Goal: Task Accomplishment & Management: Complete application form

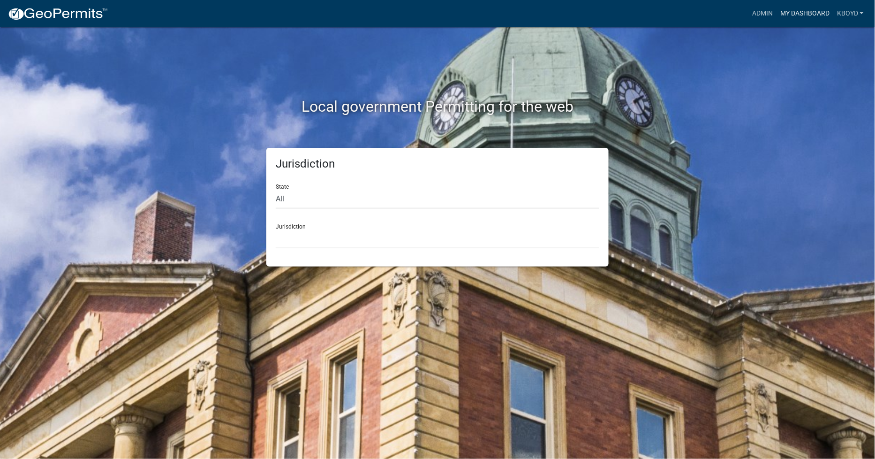
click at [804, 11] on link "My Dashboard" at bounding box center [805, 14] width 57 height 18
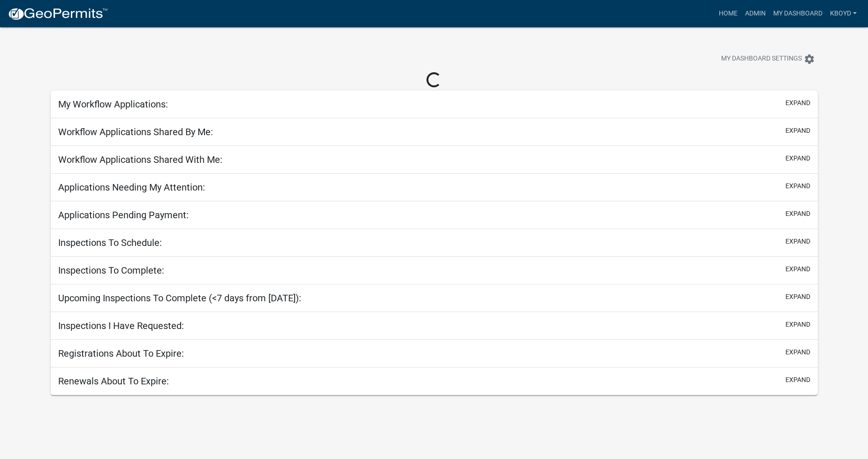
select select "2: 50"
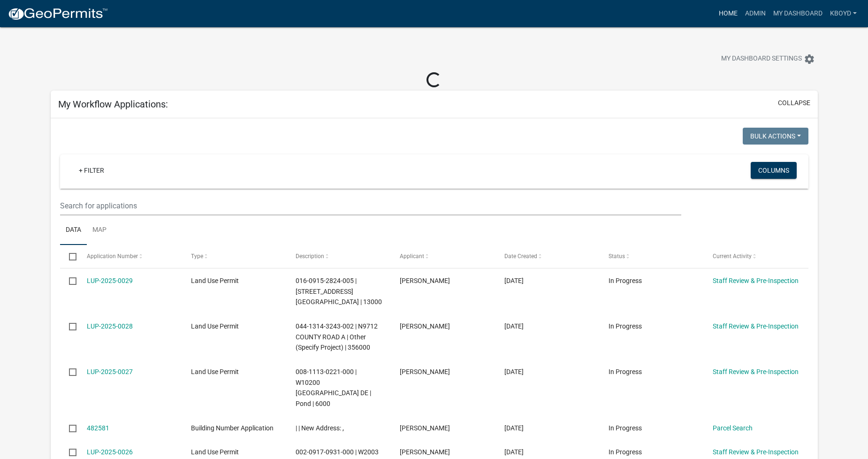
click at [728, 14] on link "Home" at bounding box center [728, 14] width 26 height 18
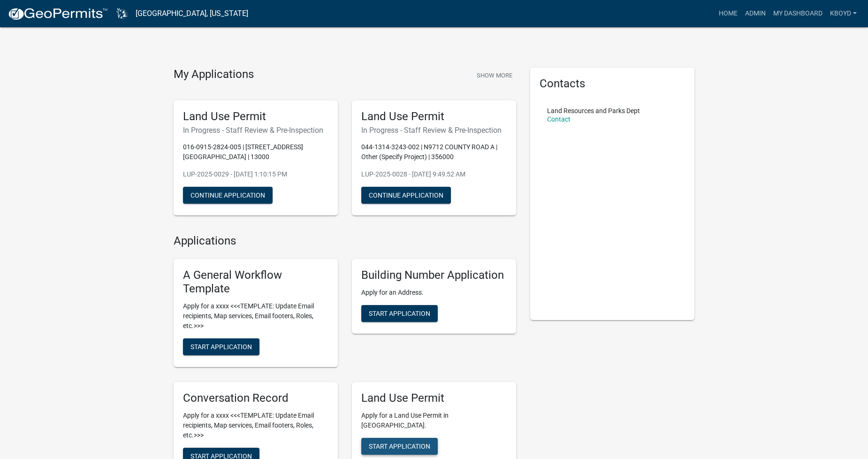
click at [393, 442] on span "Start Application" at bounding box center [399, 446] width 61 height 8
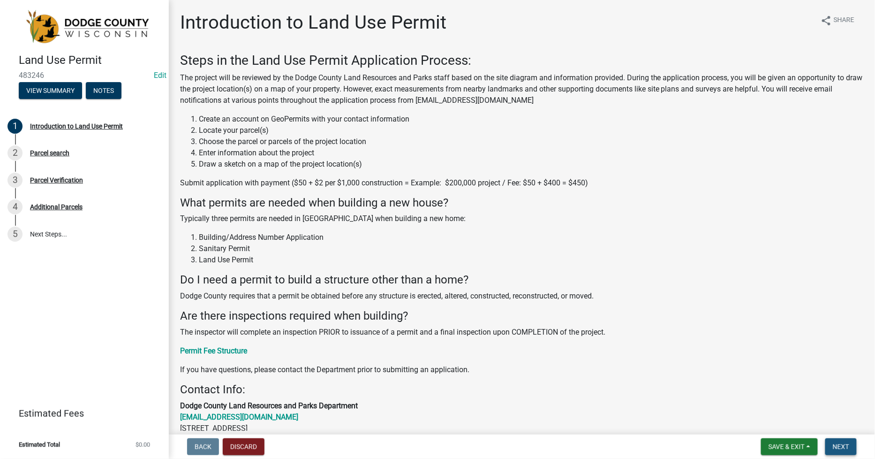
click at [843, 443] on span "Next" at bounding box center [841, 447] width 16 height 8
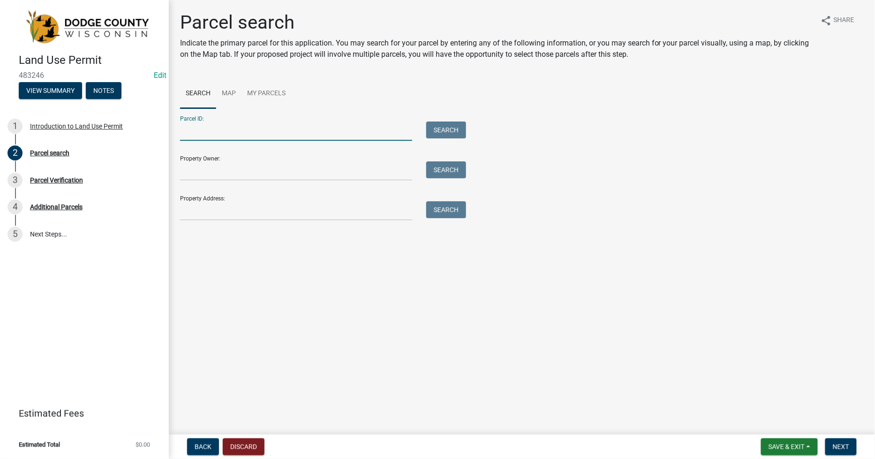
click at [184, 131] on input "Parcel ID:" at bounding box center [296, 130] width 232 height 19
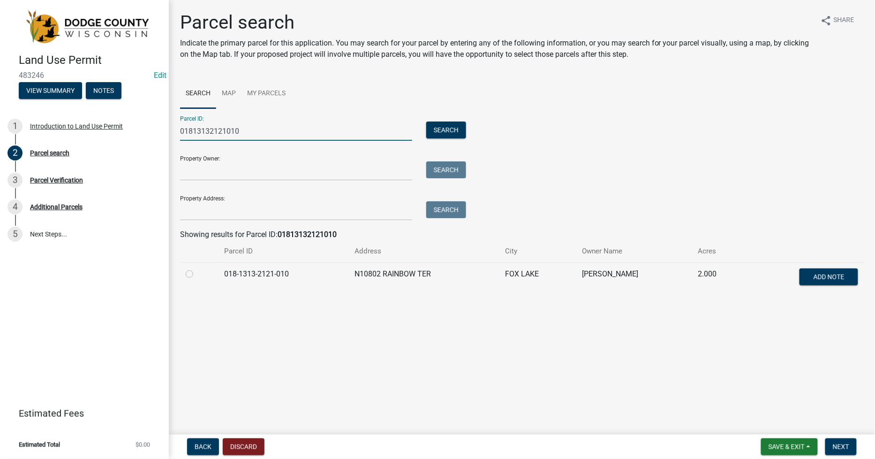
type input "01813132121010"
click at [197, 268] on label at bounding box center [197, 268] width 0 height 0
click at [197, 274] on input "radio" at bounding box center [200, 271] width 6 height 6
radio input "true"
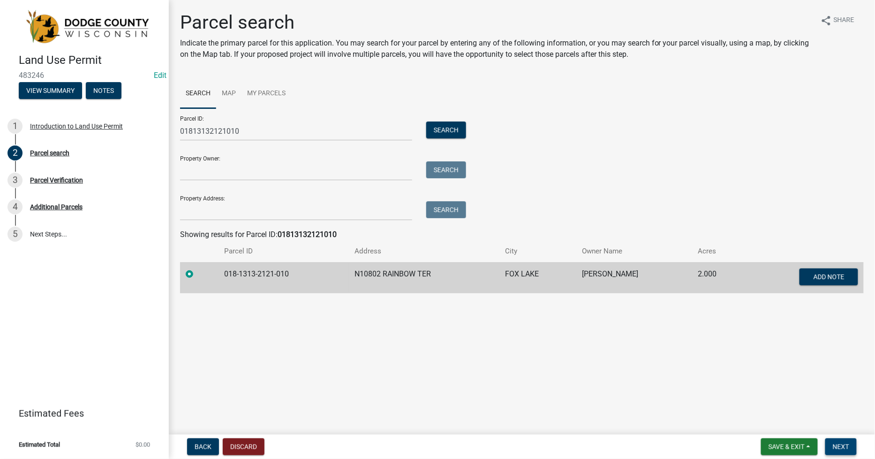
click at [841, 443] on span "Next" at bounding box center [841, 447] width 16 height 8
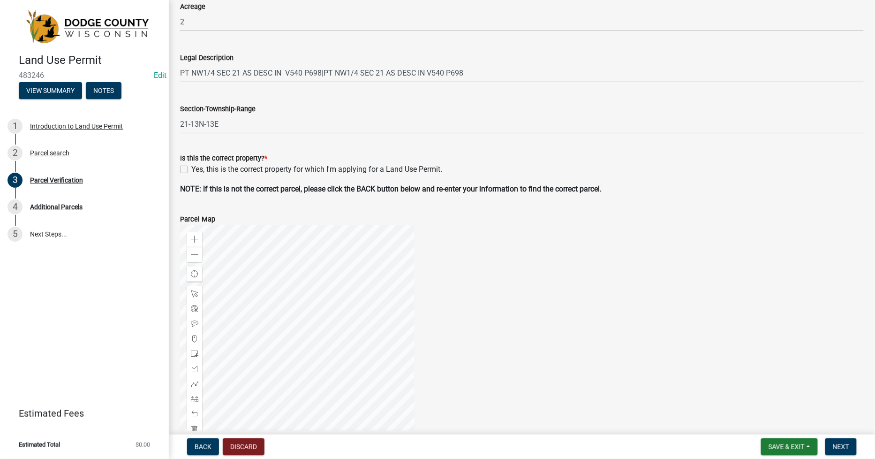
scroll to position [208, 0]
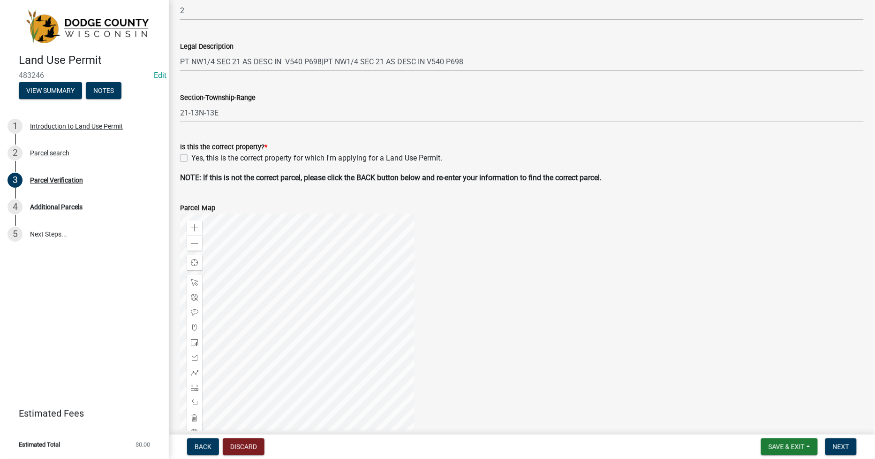
click at [191, 158] on label "Yes, this is the correct property for which I'm applying for a Land Use Permit." at bounding box center [316, 157] width 251 height 11
click at [191, 158] on input "Yes, this is the correct property for which I'm applying for a Land Use Permit." at bounding box center [194, 155] width 6 height 6
checkbox input "true"
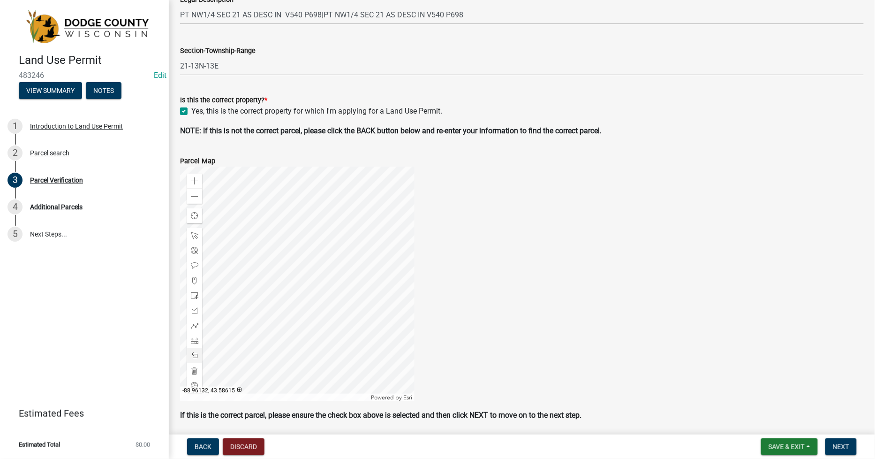
scroll to position [288, 0]
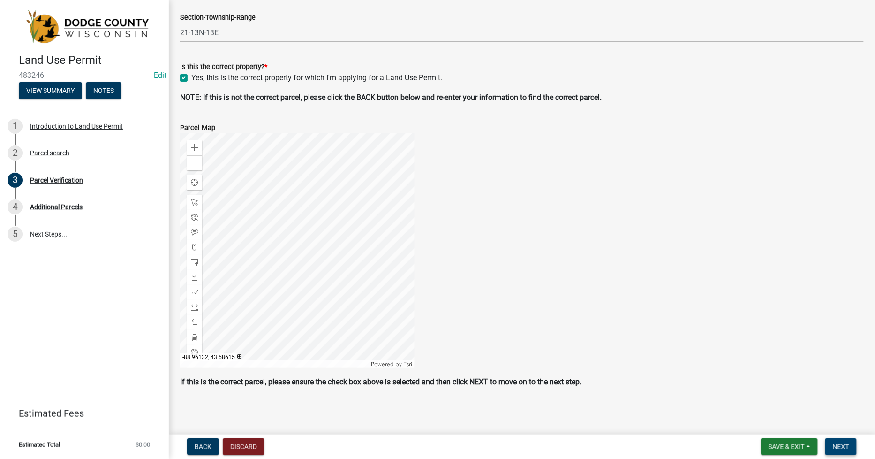
click at [837, 448] on span "Next" at bounding box center [841, 447] width 16 height 8
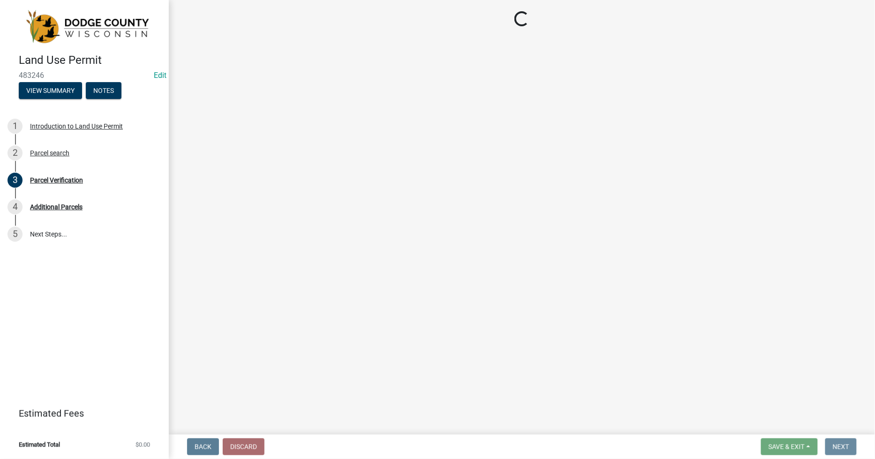
scroll to position [0, 0]
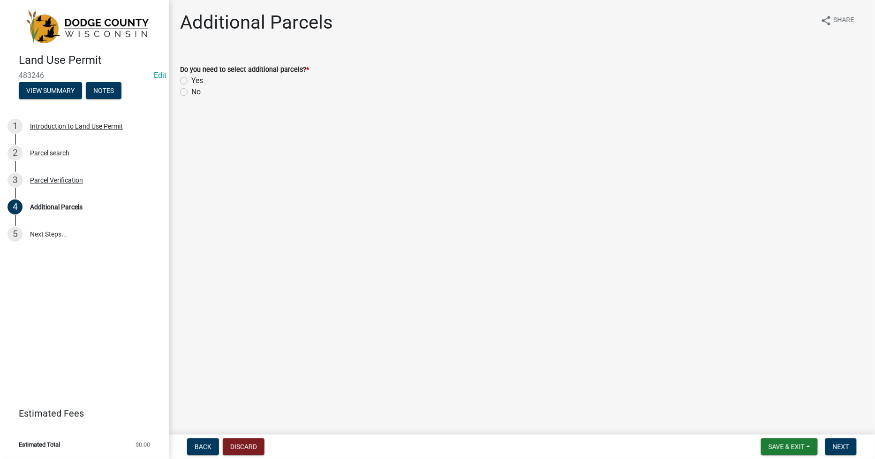
click at [191, 90] on label "No" at bounding box center [195, 91] width 9 height 11
click at [191, 90] on input "No" at bounding box center [194, 89] width 6 height 6
radio input "true"
click at [837, 447] on span "Next" at bounding box center [841, 447] width 16 height 8
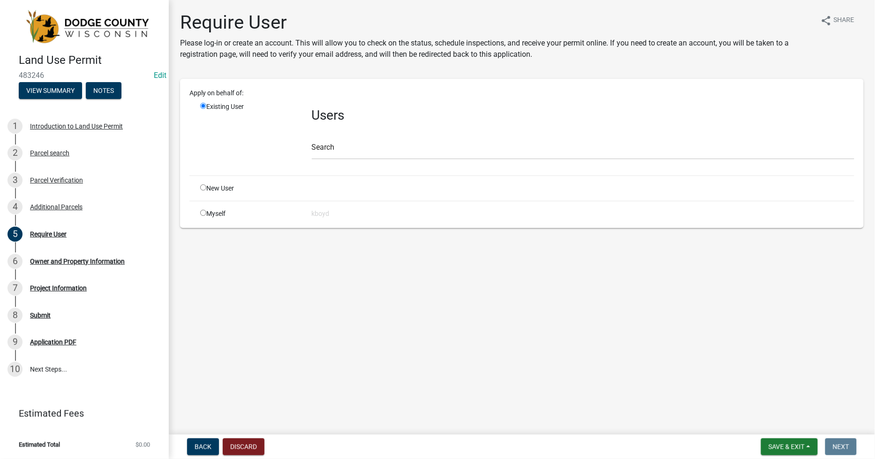
click at [209, 214] on div "Myself" at bounding box center [249, 214] width 112 height 10
click at [202, 210] on input "radio" at bounding box center [203, 213] width 6 height 6
radio input "true"
radio input "false"
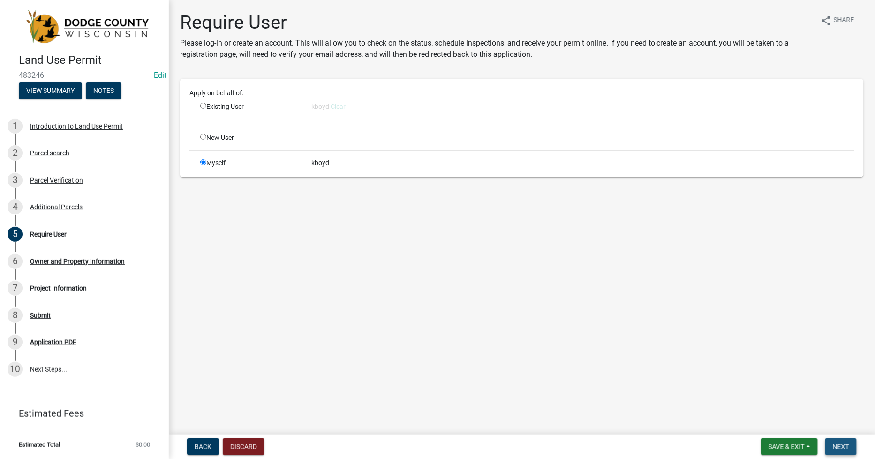
click at [837, 440] on button "Next" at bounding box center [841, 446] width 31 height 17
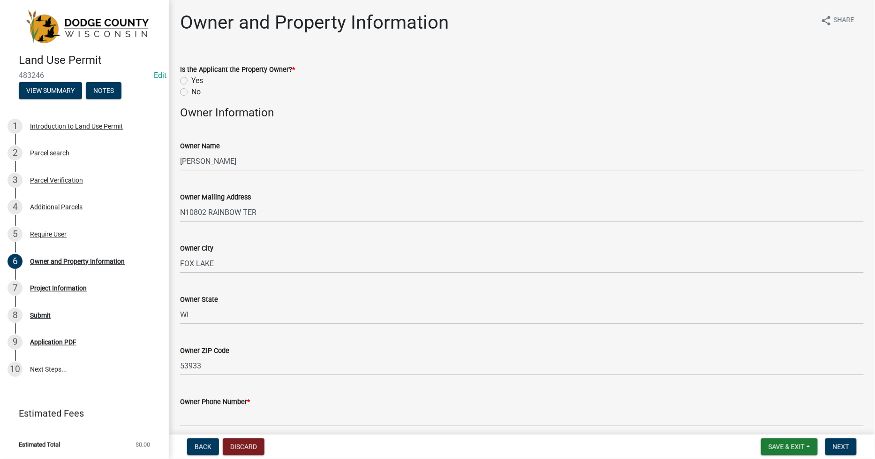
click at [191, 91] on label "No" at bounding box center [195, 91] width 9 height 11
click at [191, 91] on input "No" at bounding box center [194, 89] width 6 height 6
radio input "true"
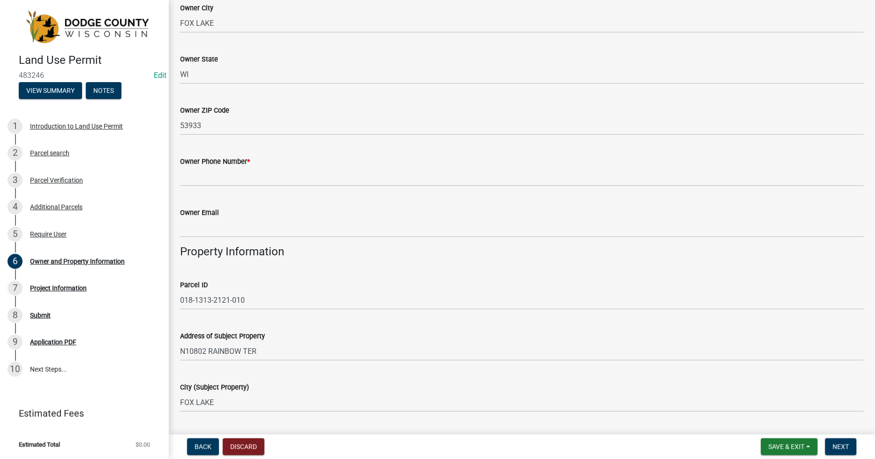
scroll to position [260, 0]
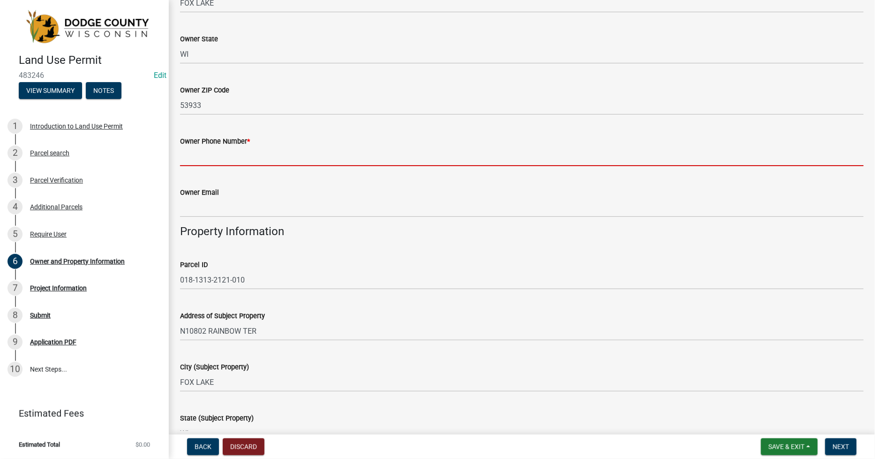
click at [185, 152] on input "Owner Phone Number *" at bounding box center [522, 156] width 684 height 19
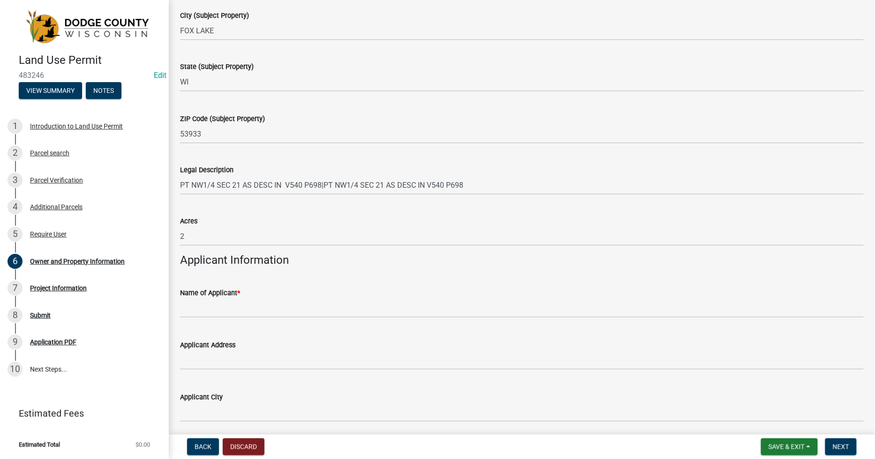
scroll to position [625, 0]
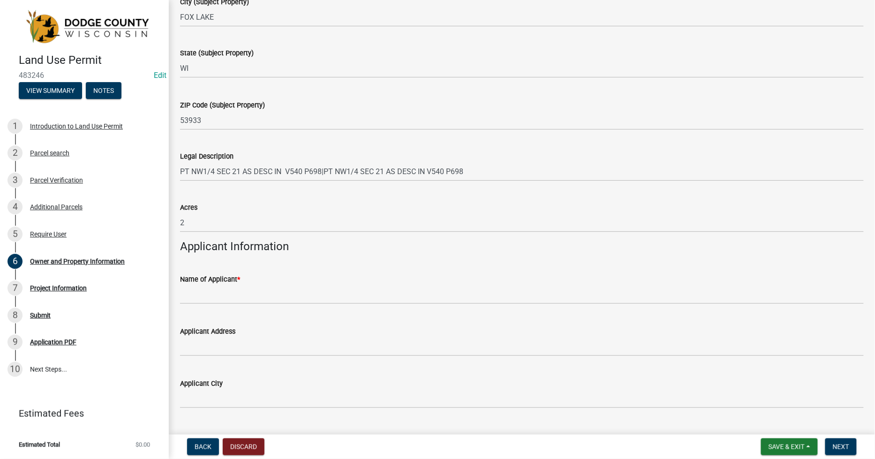
type input "[PHONE_NUMBER]"
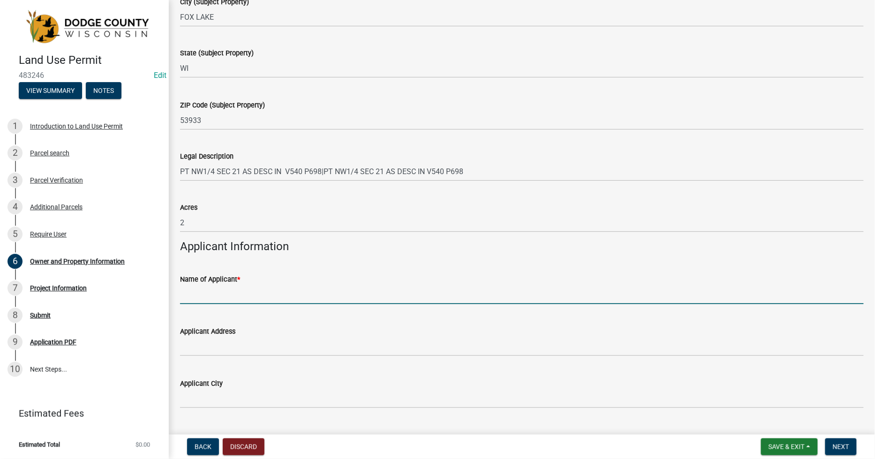
click at [191, 297] on input "Name of Applicant *" at bounding box center [522, 294] width 684 height 19
type input "[PERSON_NAME]"
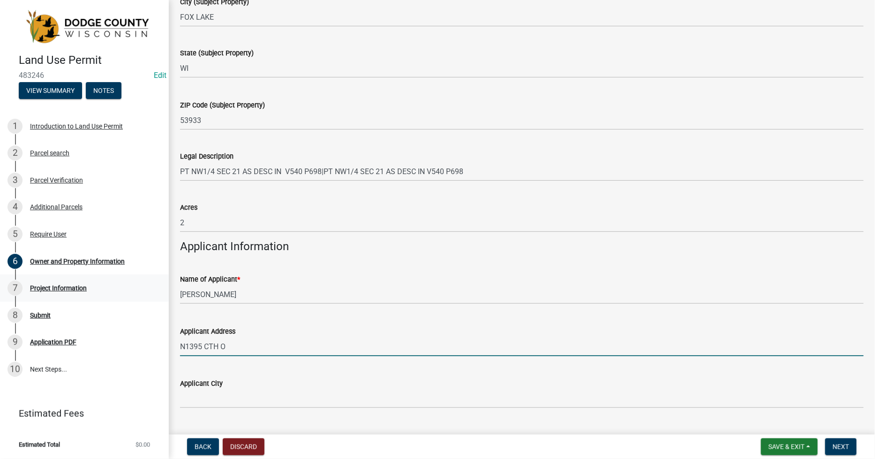
type input "N1395 CTH O"
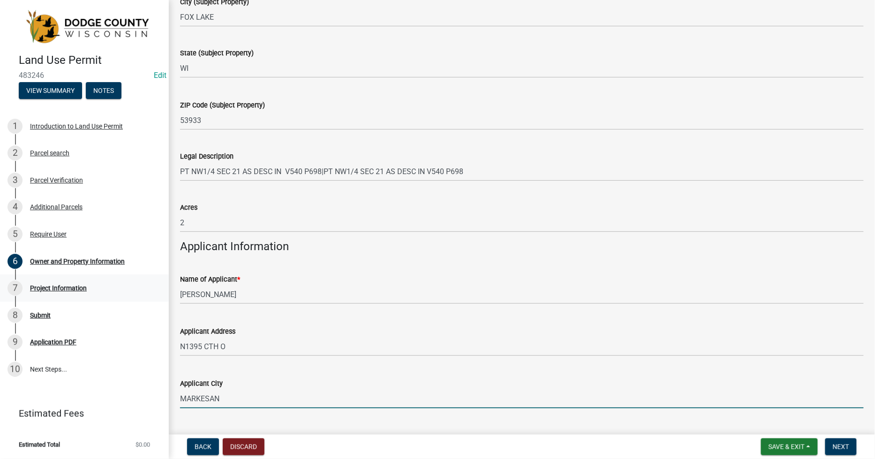
type input "MARKESAN"
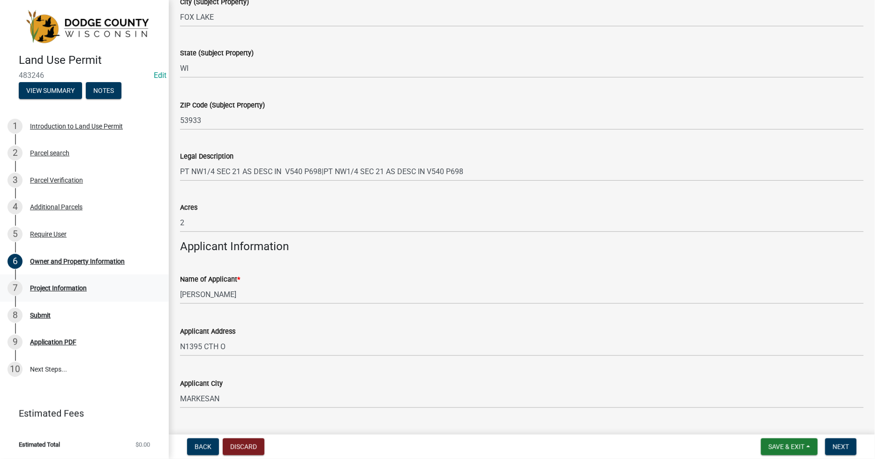
scroll to position [855, 0]
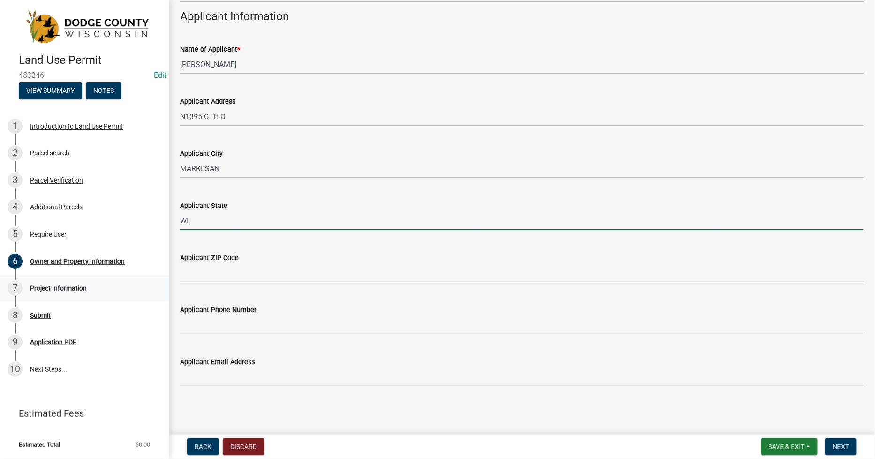
type input "WI"
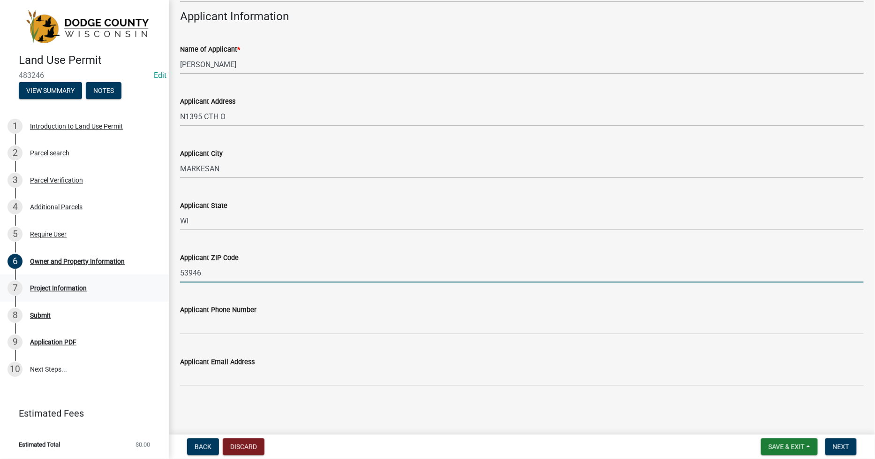
type input "53946"
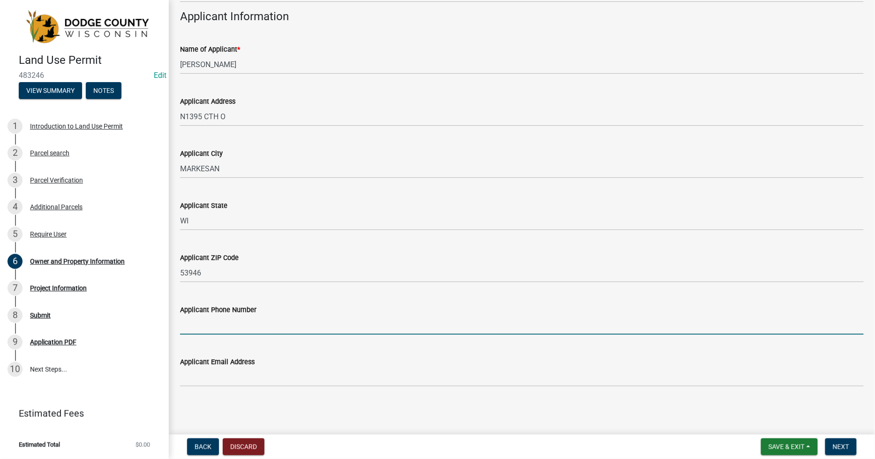
click at [187, 322] on input "Applicant Phone Number" at bounding box center [522, 324] width 684 height 19
type input "[PHONE_NUMBER]"
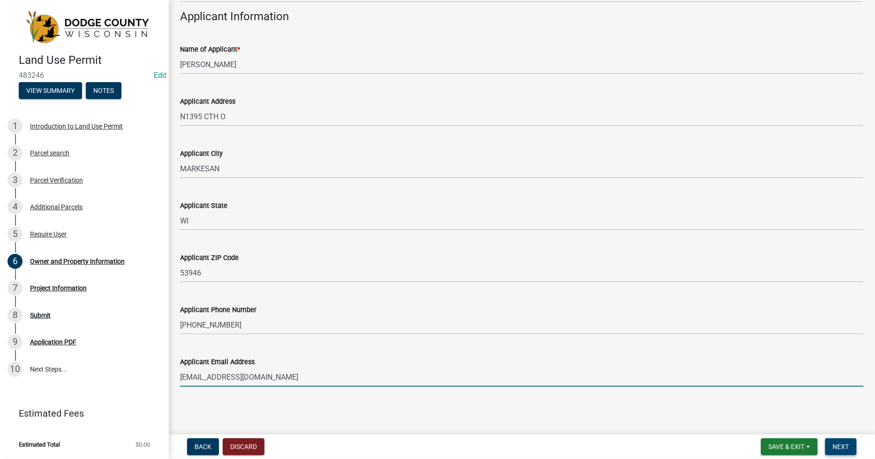
type input "[EMAIL_ADDRESS][DOMAIN_NAME]"
click at [838, 443] on span "Next" at bounding box center [841, 447] width 16 height 8
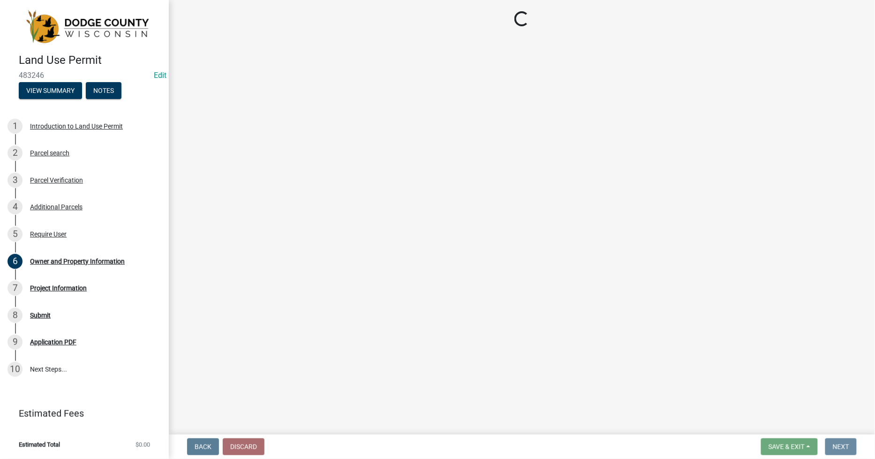
scroll to position [0, 0]
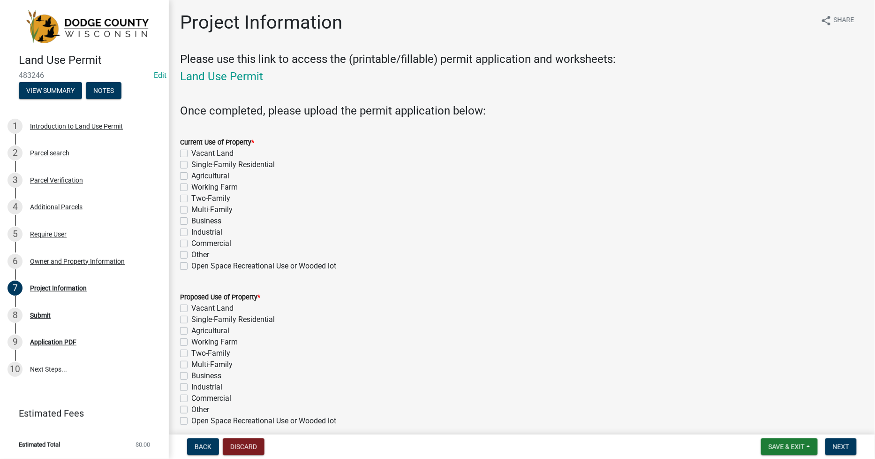
click at [191, 163] on label "Single-Family Residential" at bounding box center [232, 164] width 83 height 11
click at [191, 163] on input "Single-Family Residential" at bounding box center [194, 162] width 6 height 6
checkbox input "true"
checkbox input "false"
checkbox input "true"
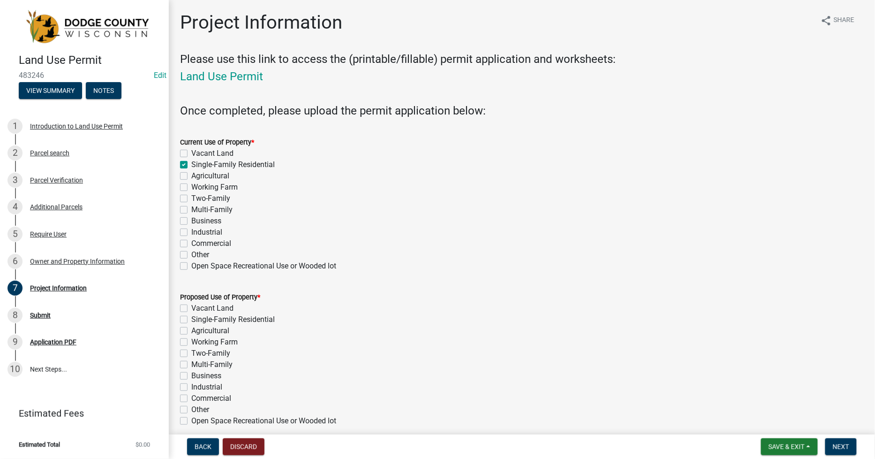
checkbox input "false"
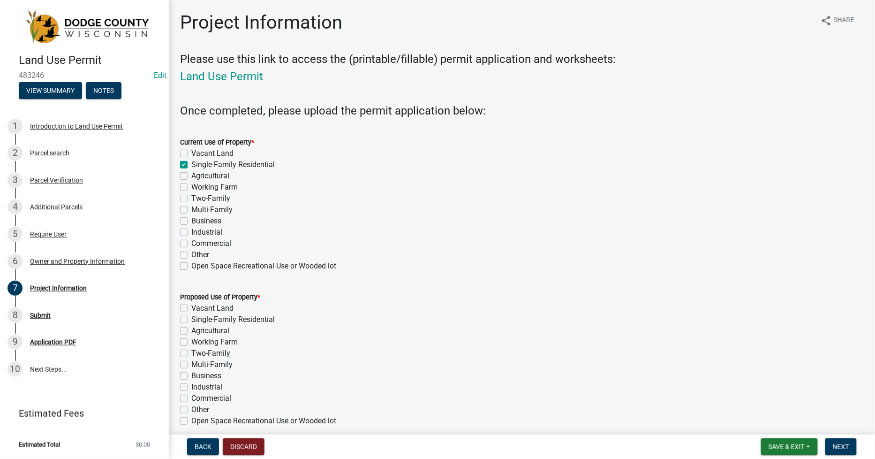
checkbox input "false"
click at [191, 321] on label "Single-Family Residential" at bounding box center [232, 319] width 83 height 11
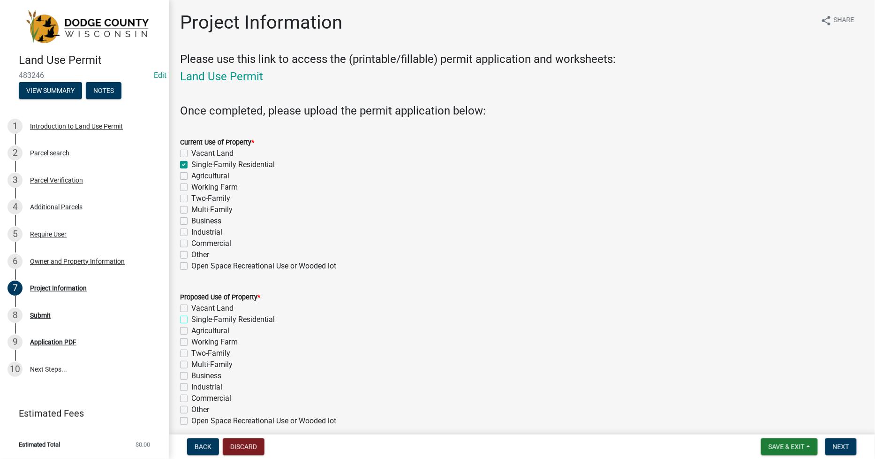
click at [191, 320] on input "Single-Family Residential" at bounding box center [194, 317] width 6 height 6
checkbox input "true"
checkbox input "false"
checkbox input "true"
checkbox input "false"
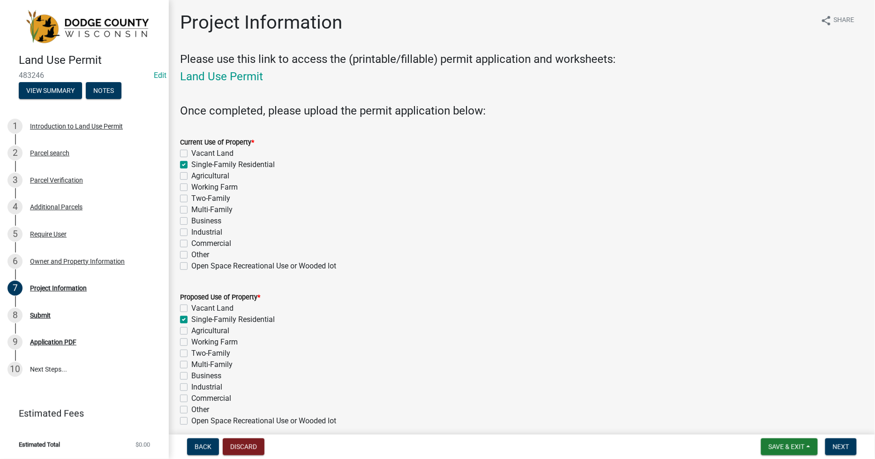
checkbox input "false"
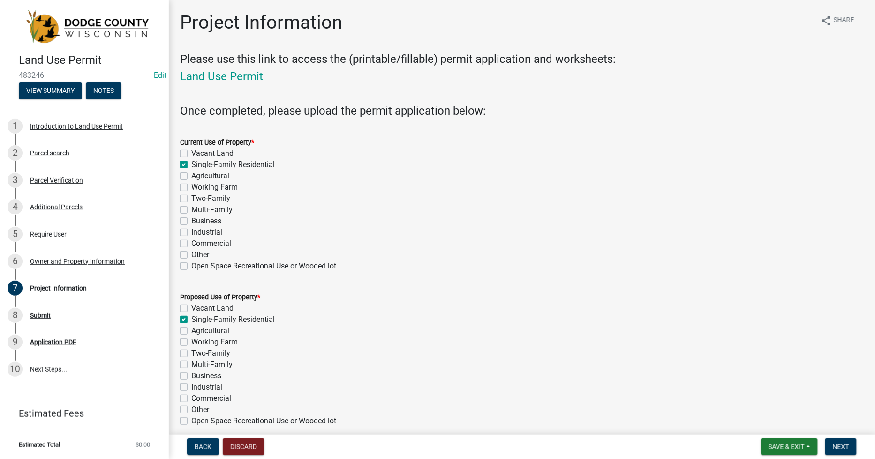
checkbox input "false"
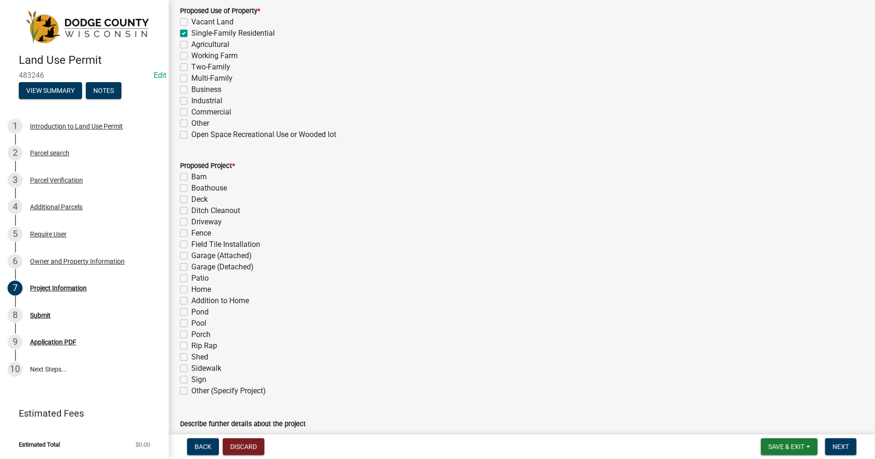
scroll to position [312, 0]
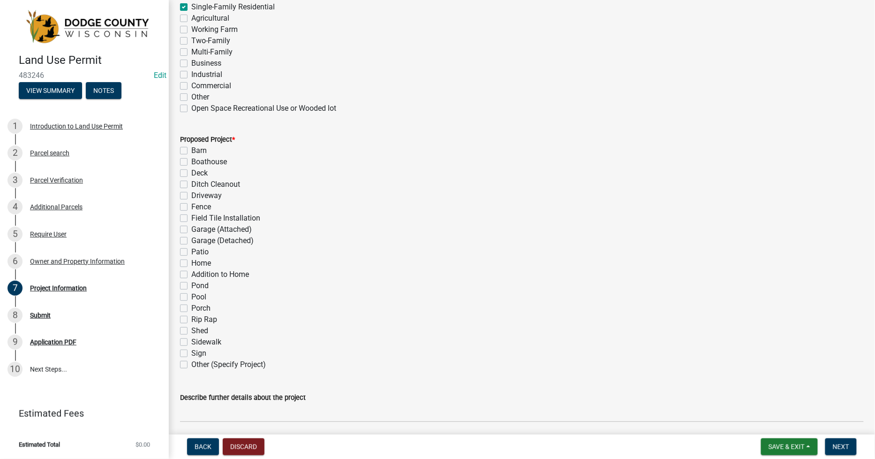
click at [191, 363] on label "Other (Specify Project)" at bounding box center [228, 364] width 75 height 11
click at [191, 363] on input "Other (Specify Project)" at bounding box center [194, 362] width 6 height 6
checkbox input "true"
checkbox input "false"
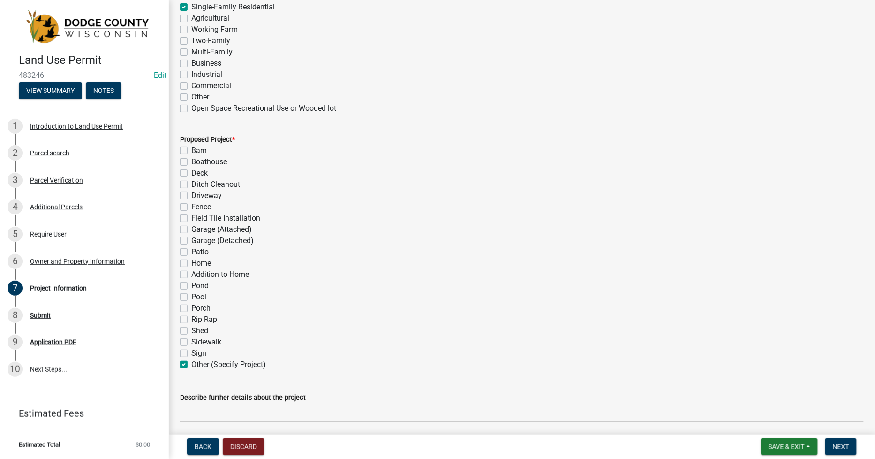
checkbox input "false"
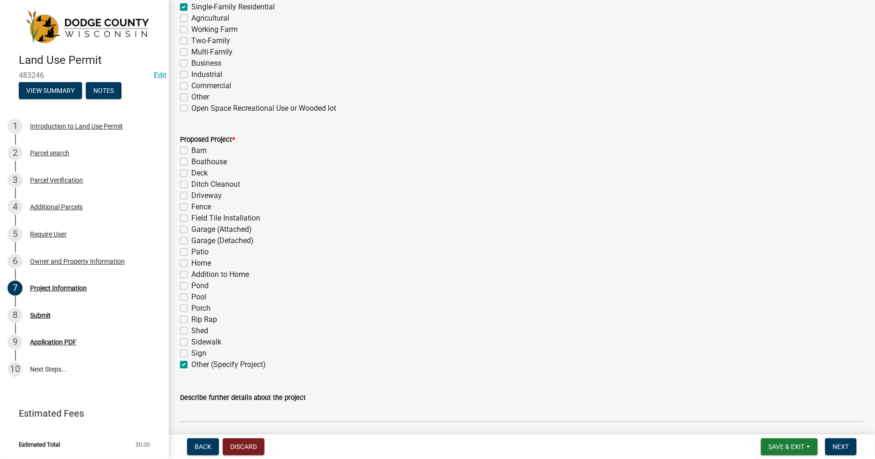
checkbox input "false"
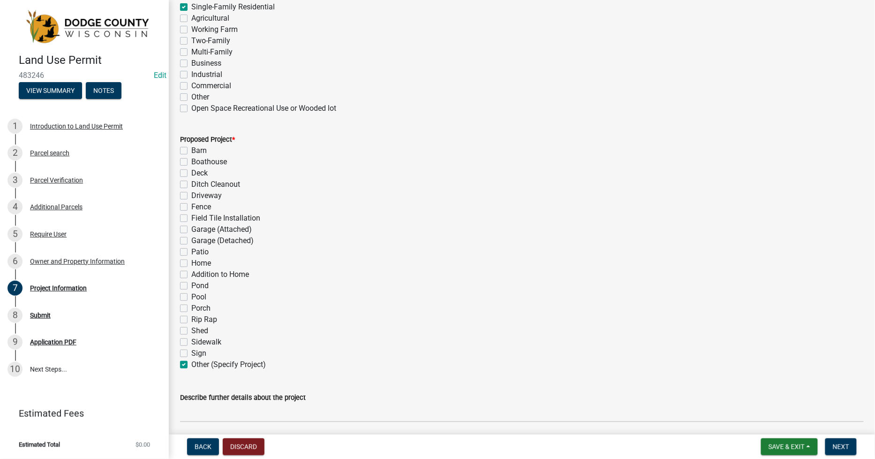
checkbox input "false"
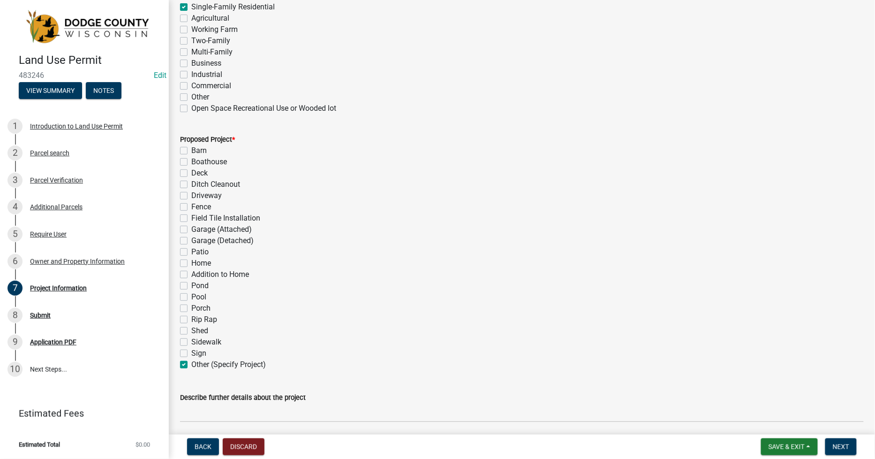
checkbox input "false"
checkbox input "true"
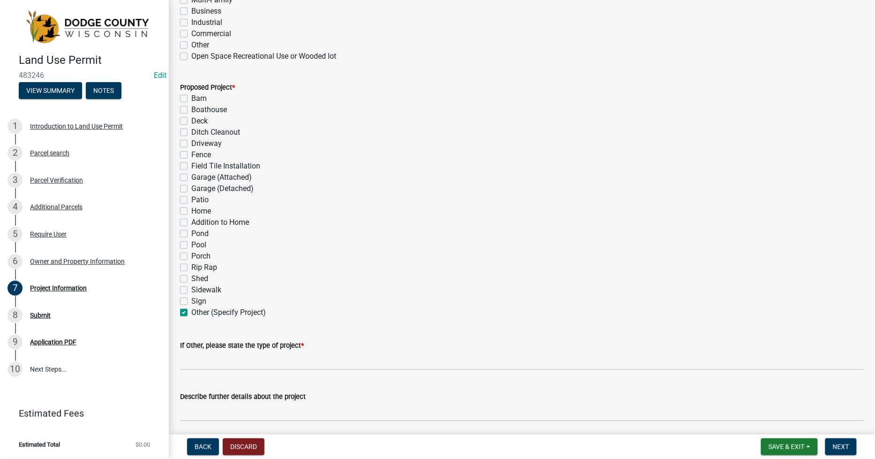
scroll to position [417, 0]
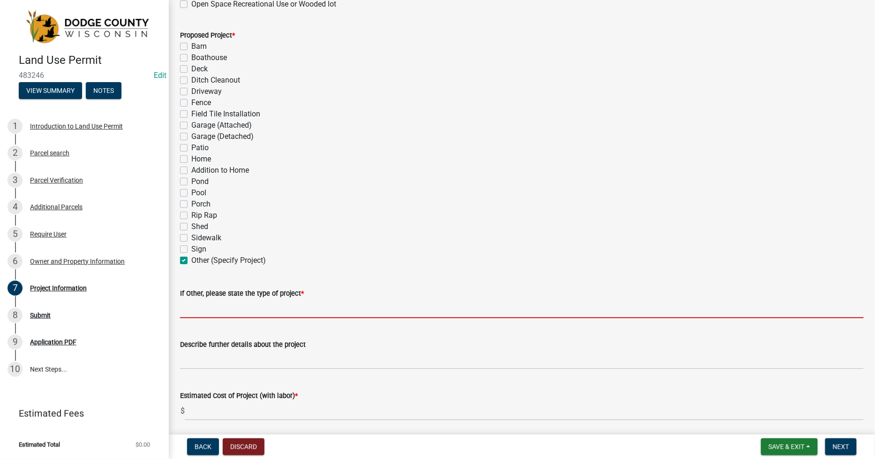
click at [201, 306] on input "If Other, please state the type of project *" at bounding box center [522, 308] width 684 height 19
type input "C"
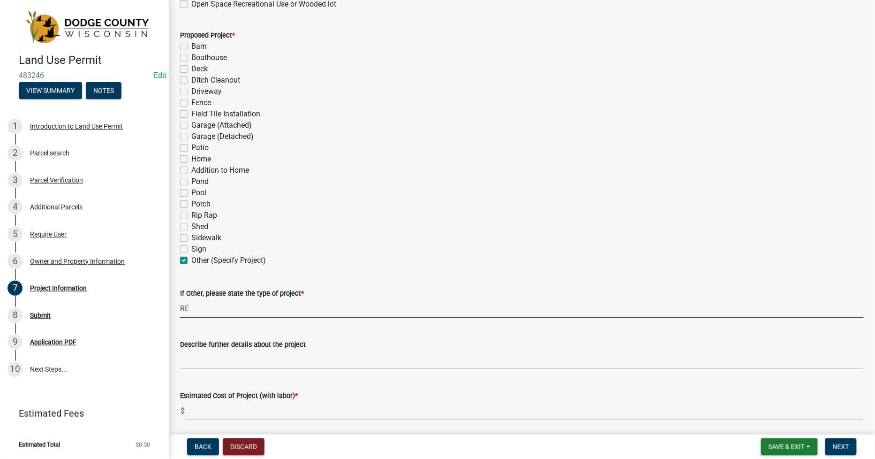
type input "R"
type input "CARPORT"
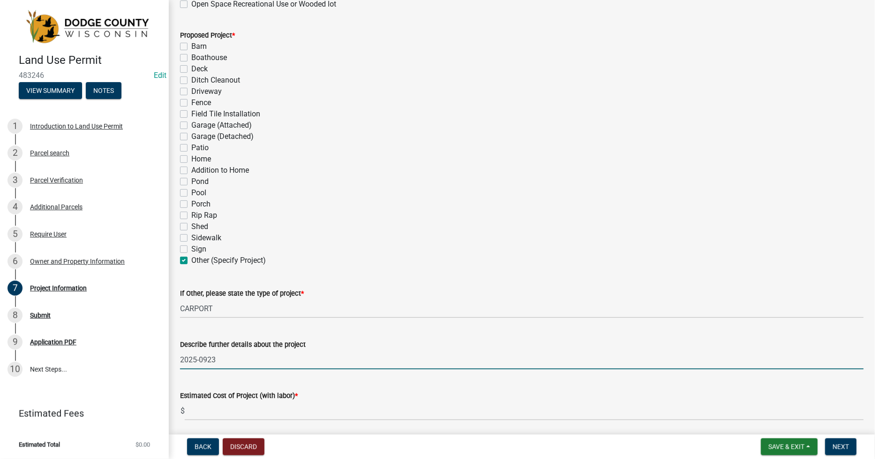
type input "2025-0923"
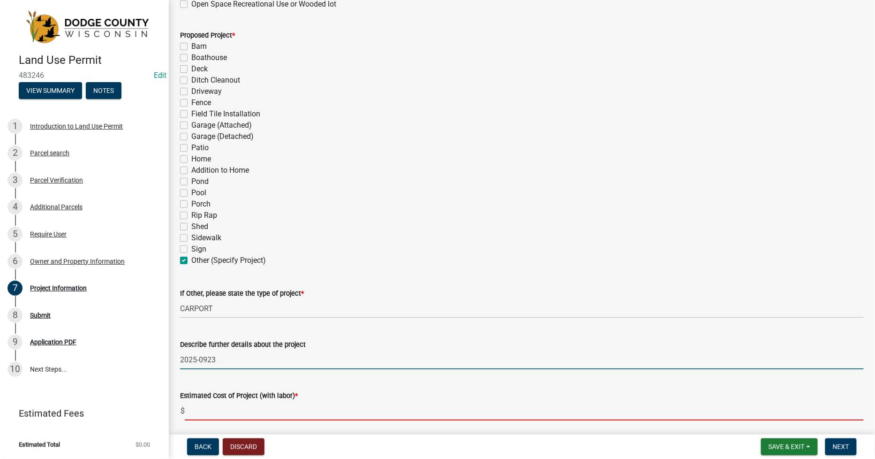
click at [199, 410] on input "text" at bounding box center [524, 410] width 679 height 19
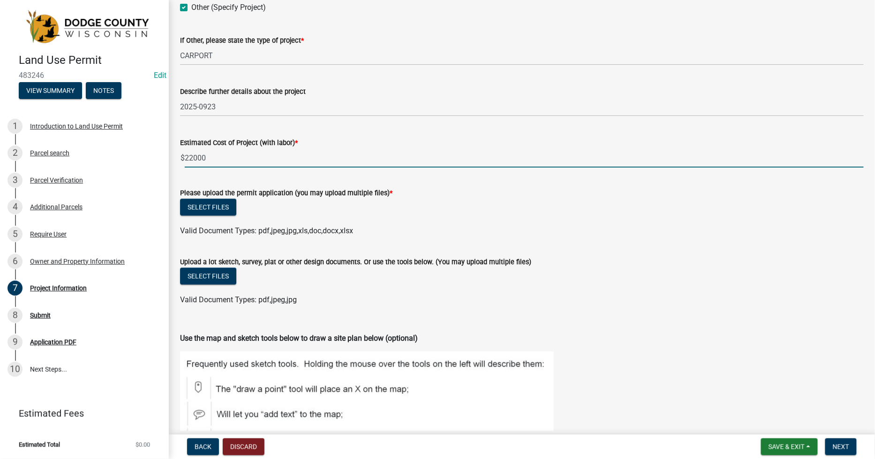
scroll to position [677, 0]
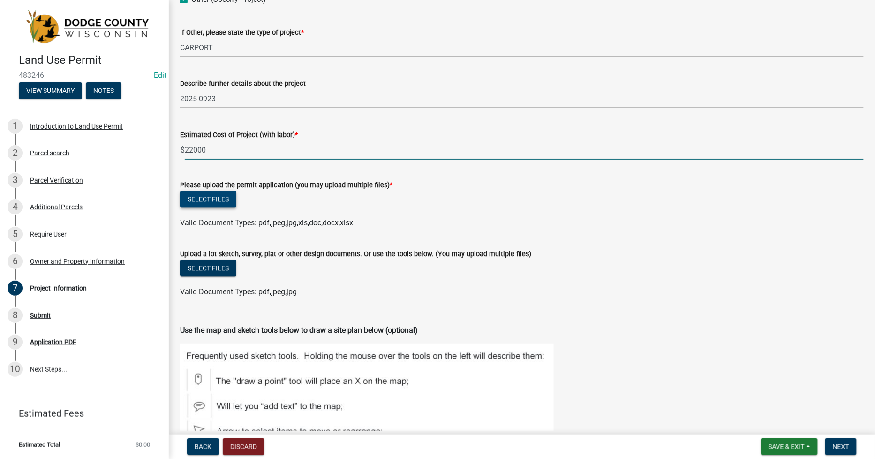
type input "22000"
click at [205, 196] on button "Select files" at bounding box center [208, 198] width 56 height 17
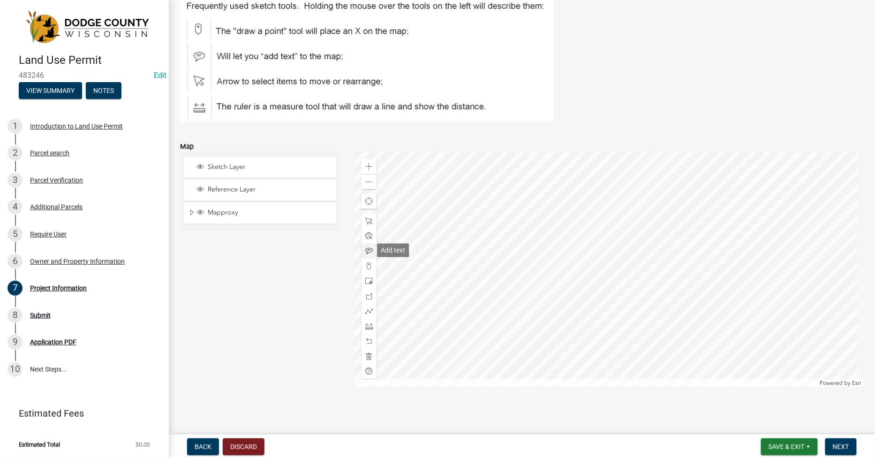
scroll to position [1062, 0]
click at [368, 266] on span at bounding box center [369, 266] width 8 height 8
click at [640, 287] on div at bounding box center [609, 269] width 509 height 235
click at [842, 445] on span "Next" at bounding box center [841, 447] width 16 height 8
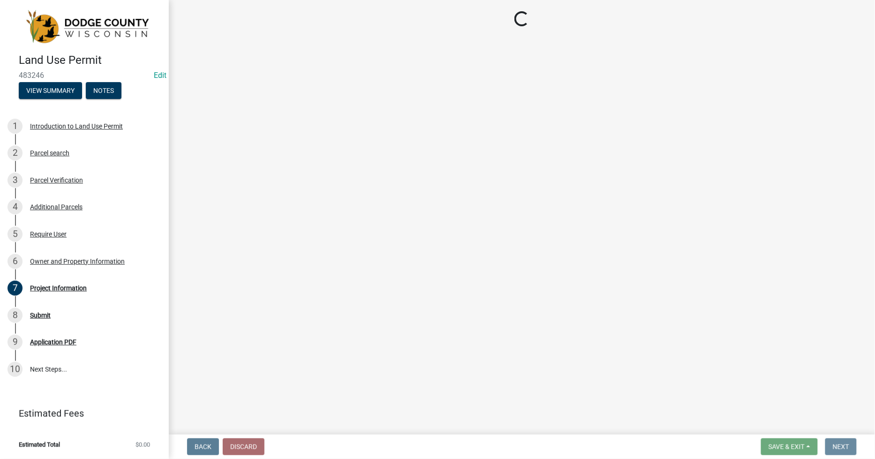
scroll to position [0, 0]
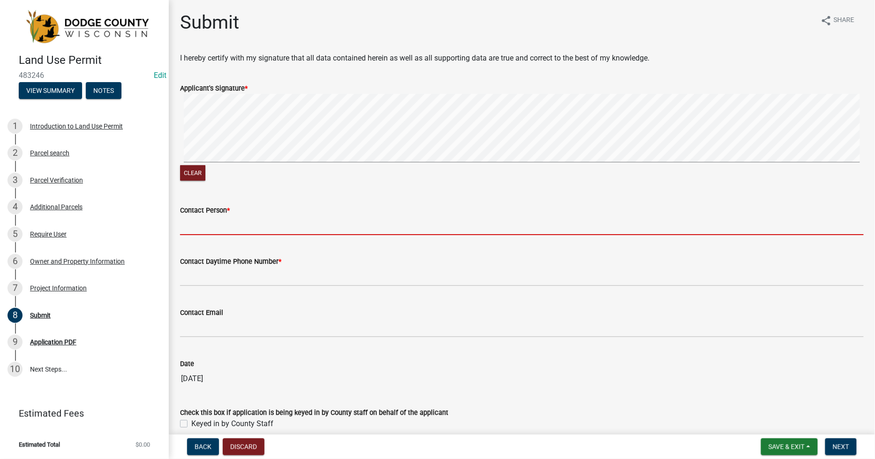
click at [184, 224] on input "Contact Person *" at bounding box center [522, 225] width 684 height 19
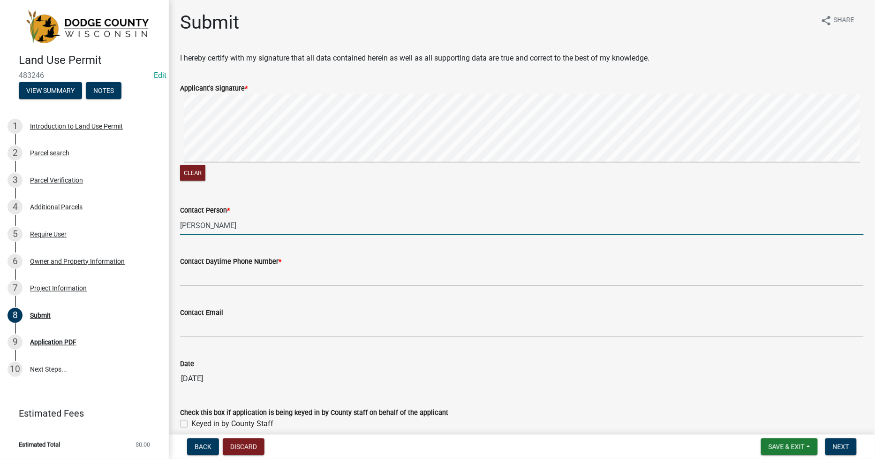
type input "[PERSON_NAME]"
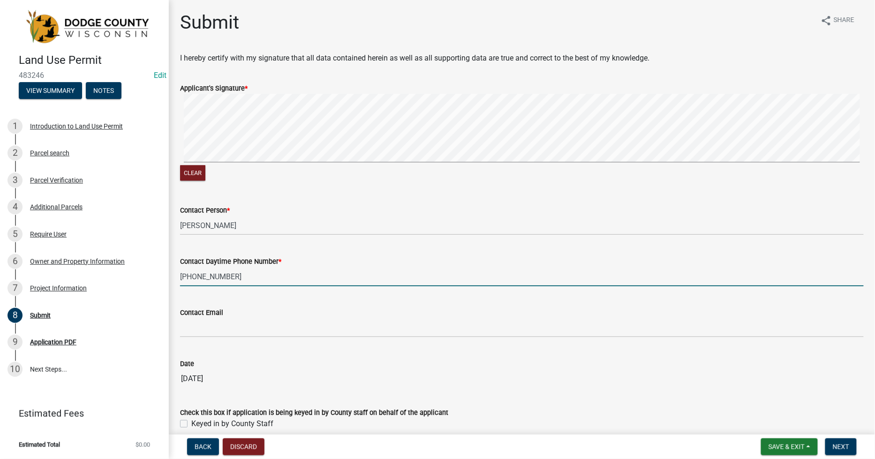
type input "[PHONE_NUMBER]"
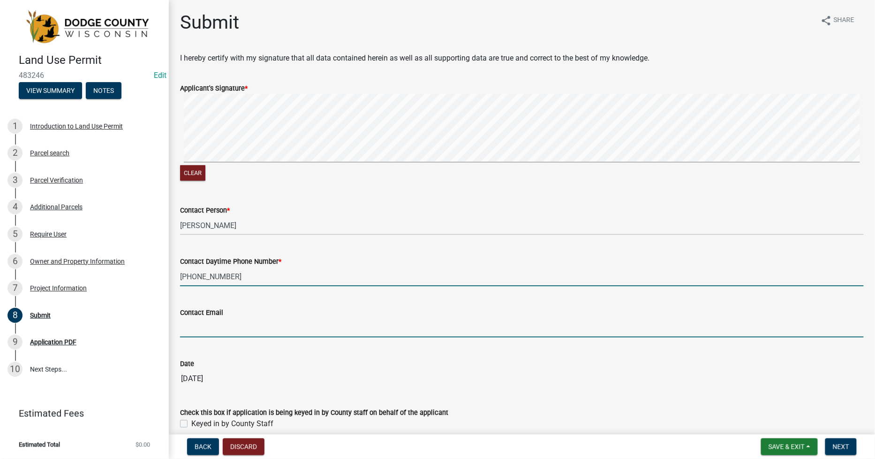
click at [202, 322] on input "Contact Email" at bounding box center [522, 327] width 684 height 19
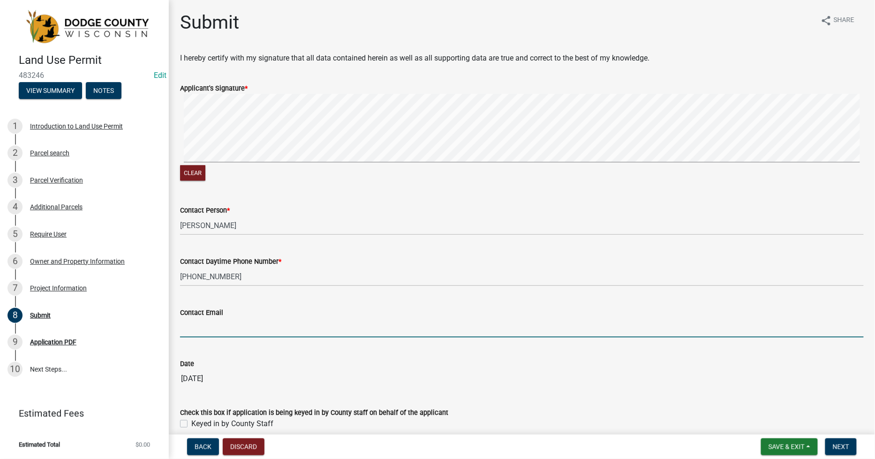
type input "K"
type input "[EMAIL_ADDRESS][DOMAIN_NAME]"
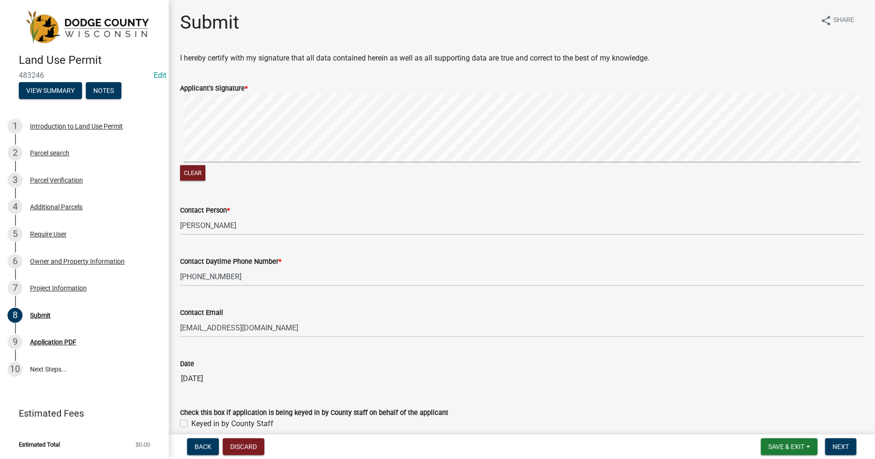
click at [191, 421] on label "Keyed in by County Staff" at bounding box center [232, 423] width 82 height 11
click at [191, 421] on input "Keyed in by County Staff" at bounding box center [194, 421] width 6 height 6
checkbox input "true"
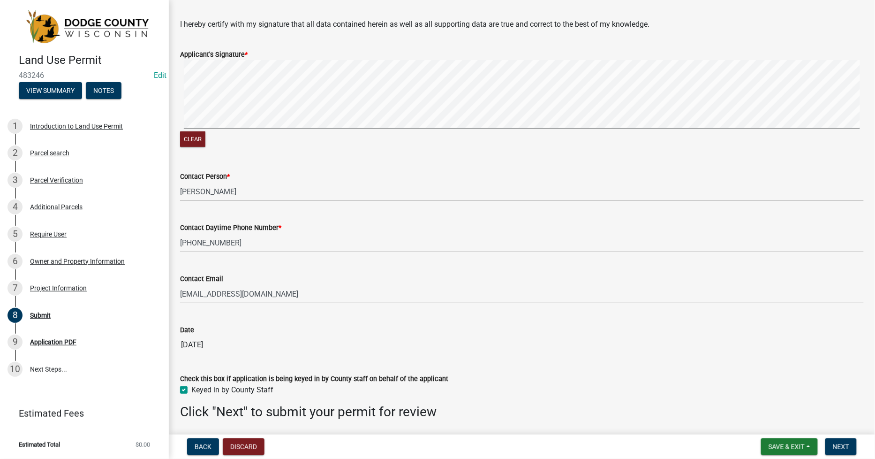
scroll to position [66, 0]
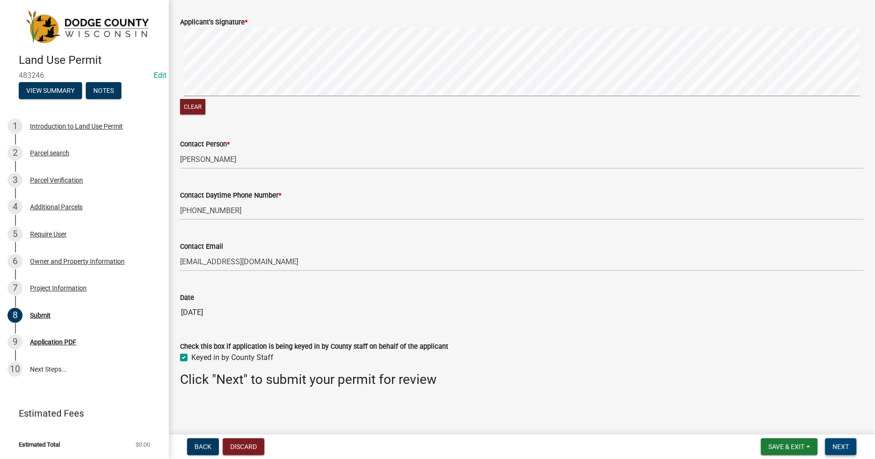
click at [842, 447] on span "Next" at bounding box center [841, 447] width 16 height 8
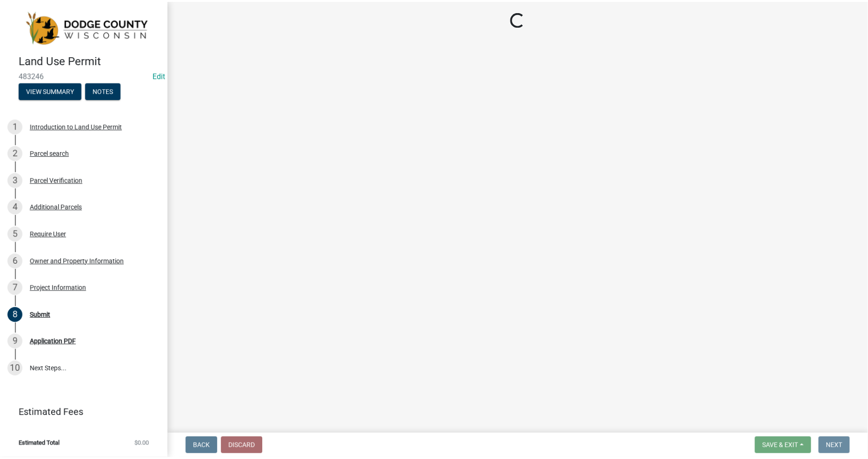
scroll to position [0, 0]
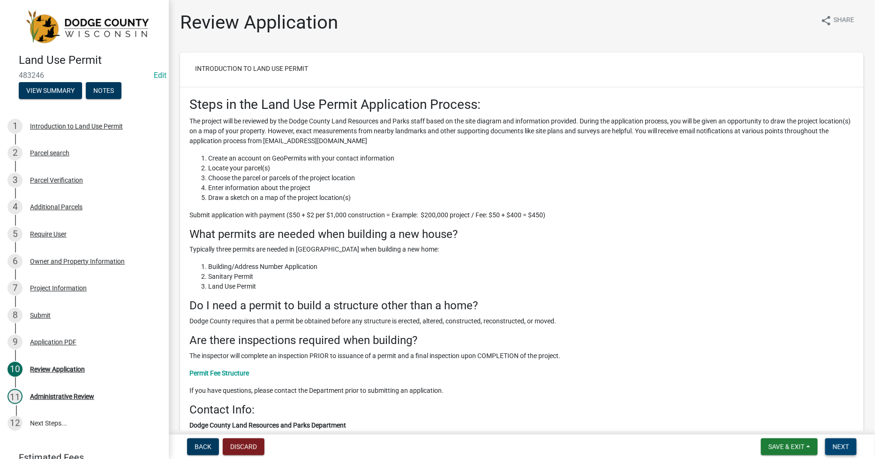
click at [835, 443] on span "Next" at bounding box center [841, 447] width 16 height 8
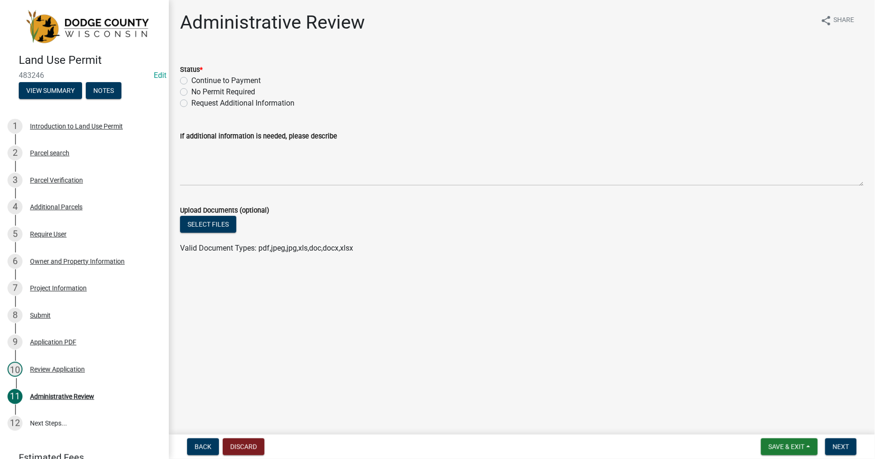
click at [191, 78] on label "Continue to Payment" at bounding box center [225, 80] width 69 height 11
click at [191, 78] on input "Continue to Payment" at bounding box center [194, 78] width 6 height 6
radio input "true"
click at [837, 447] on span "Next" at bounding box center [841, 447] width 16 height 8
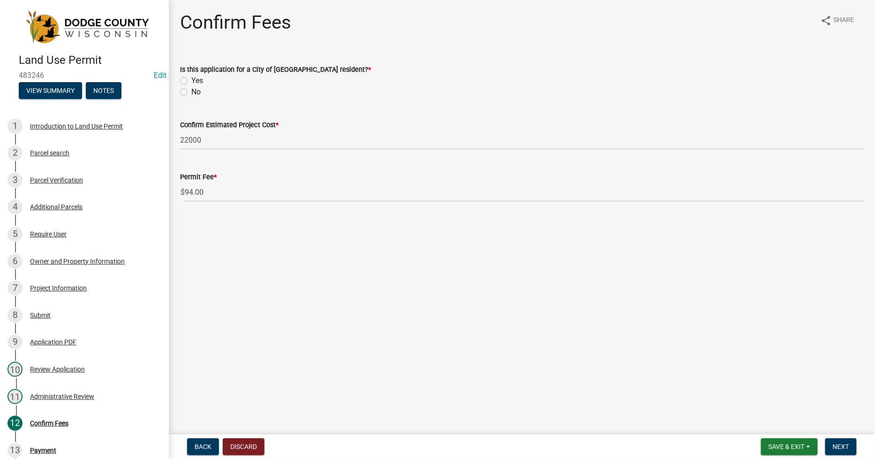
drag, startPoint x: 190, startPoint y: 91, endPoint x: 189, endPoint y: 96, distance: 5.2
click at [189, 92] on div "No" at bounding box center [522, 91] width 684 height 11
click at [191, 92] on label "No" at bounding box center [195, 91] width 9 height 11
click at [191, 92] on input "No" at bounding box center [194, 89] width 6 height 6
radio input "true"
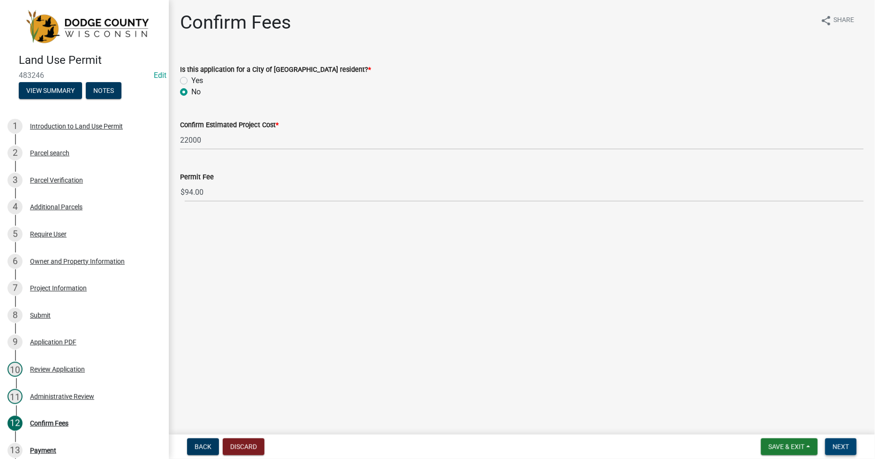
click at [845, 444] on span "Next" at bounding box center [841, 447] width 16 height 8
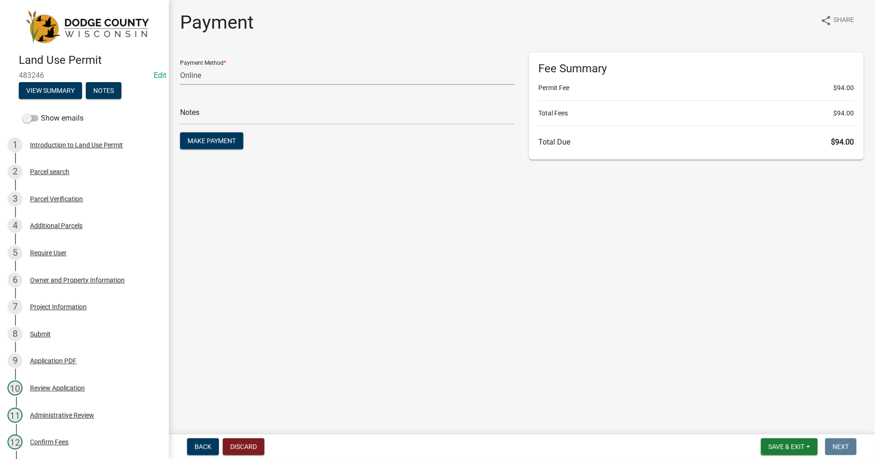
click at [183, 79] on select "Credit Card POS Check Cash Online" at bounding box center [347, 75] width 335 height 19
select select "1: 0"
click at [180, 66] on select "Credit Card POS Check Cash Online" at bounding box center [347, 75] width 335 height 19
click at [197, 114] on input "text" at bounding box center [347, 115] width 335 height 19
type input "38662"
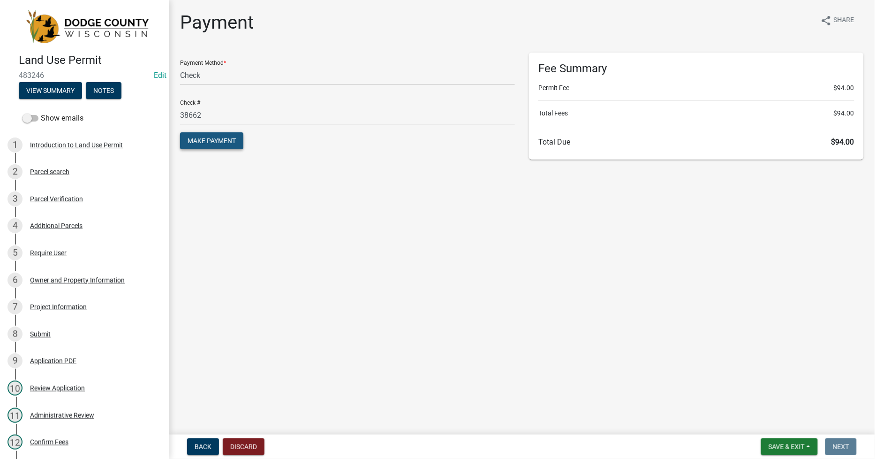
click at [208, 146] on button "Make Payment" at bounding box center [211, 140] width 63 height 17
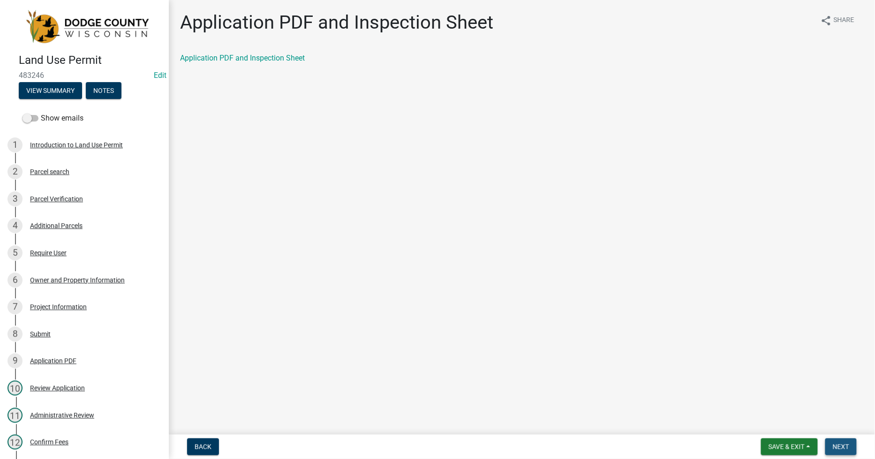
click at [839, 443] on span "Next" at bounding box center [841, 447] width 16 height 8
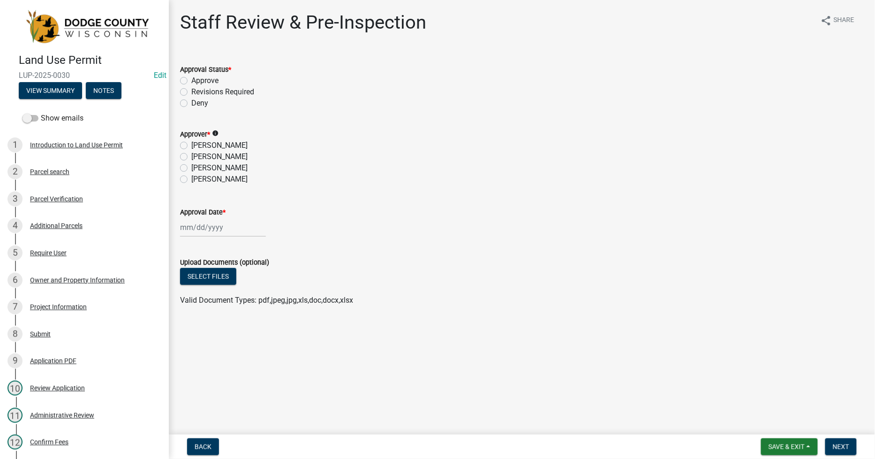
click at [191, 155] on label "[PERSON_NAME]" at bounding box center [219, 156] width 56 height 11
click at [191, 155] on input "[PERSON_NAME]" at bounding box center [194, 154] width 6 height 6
radio input "true"
click at [794, 445] on span "Save & Exit" at bounding box center [787, 447] width 36 height 8
click at [774, 421] on button "Save & Exit" at bounding box center [780, 422] width 75 height 23
